Goal: Find contact information: Find contact information

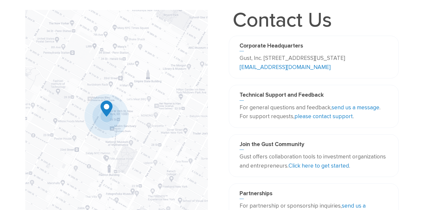
scroll to position [31, 0]
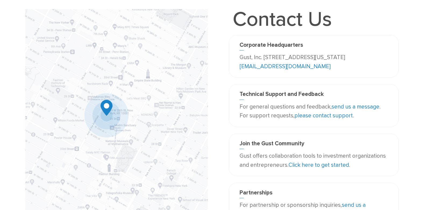
click at [129, 91] on img at bounding box center [116, 117] width 183 height 216
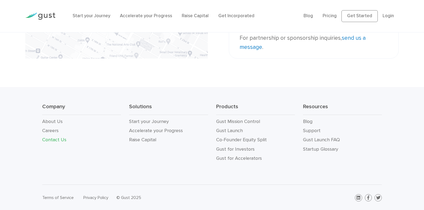
scroll to position [199, 0]
click at [68, 140] on li "Contact Us" at bounding box center [81, 139] width 79 height 9
drag, startPoint x: 68, startPoint y: 140, endPoint x: 52, endPoint y: 141, distance: 16.1
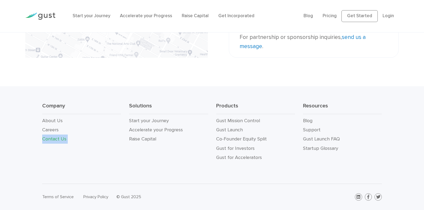
click at [52, 141] on link "Contact Us" at bounding box center [54, 139] width 24 height 6
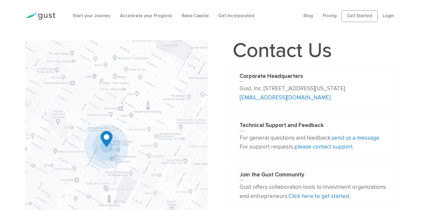
scroll to position [199, 0]
